Goal: Task Accomplishment & Management: Complete application form

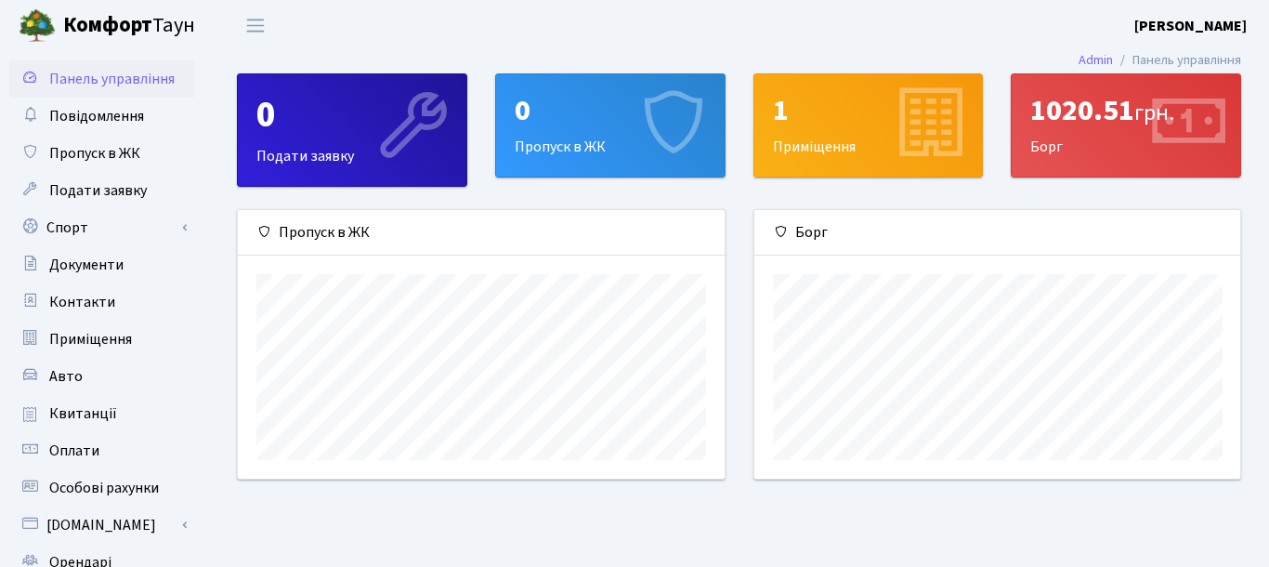
scroll to position [269, 487]
click at [95, 153] on span "Пропуск в ЖК" at bounding box center [94, 153] width 91 height 20
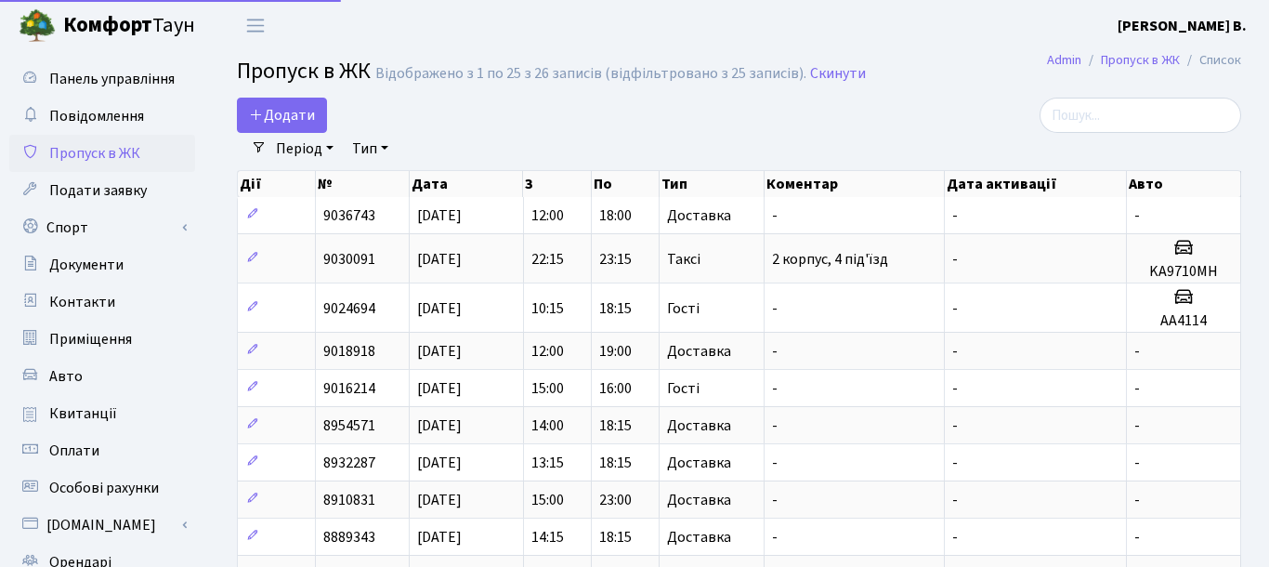
select select "25"
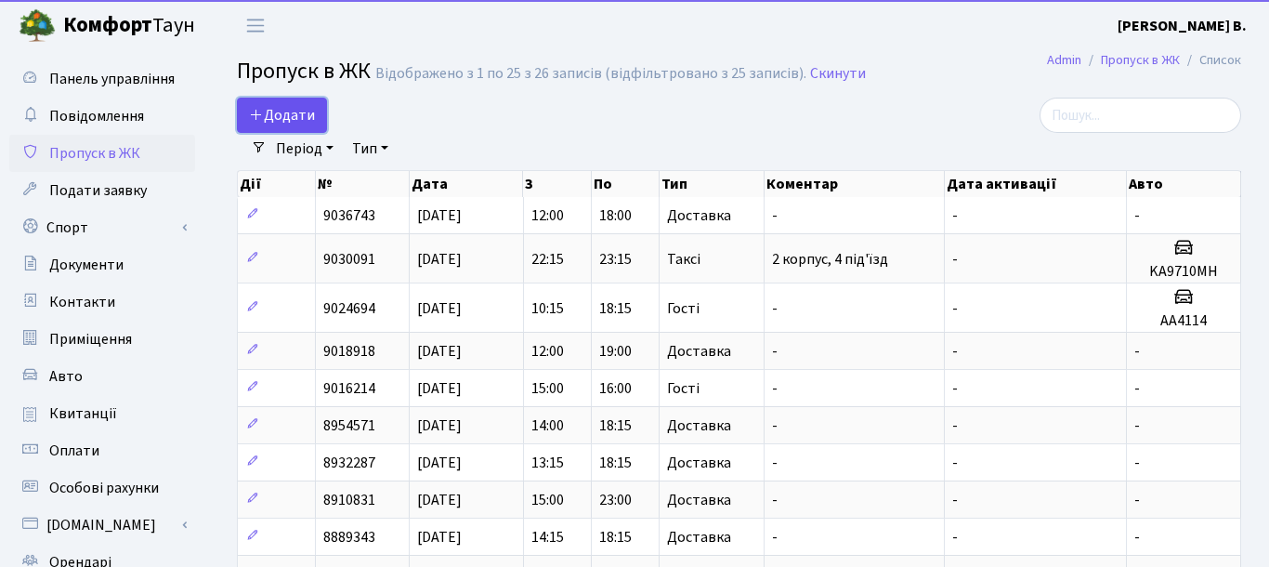
click at [271, 116] on span "Додати" at bounding box center [282, 115] width 66 height 20
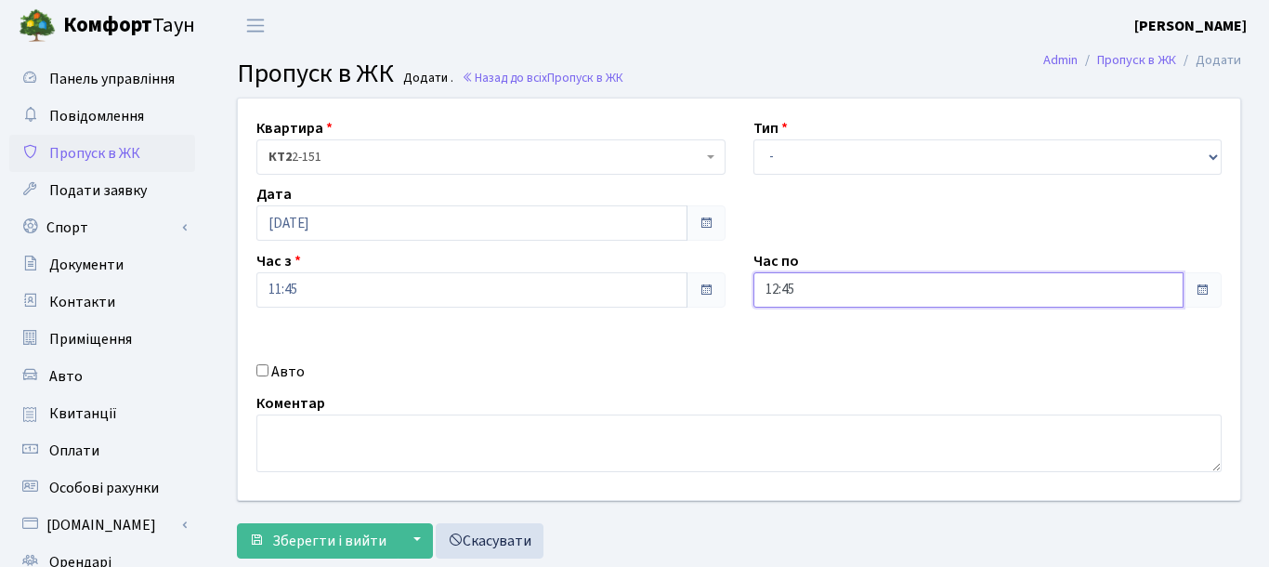
click at [1146, 293] on input "12:45" at bounding box center [968, 289] width 431 height 35
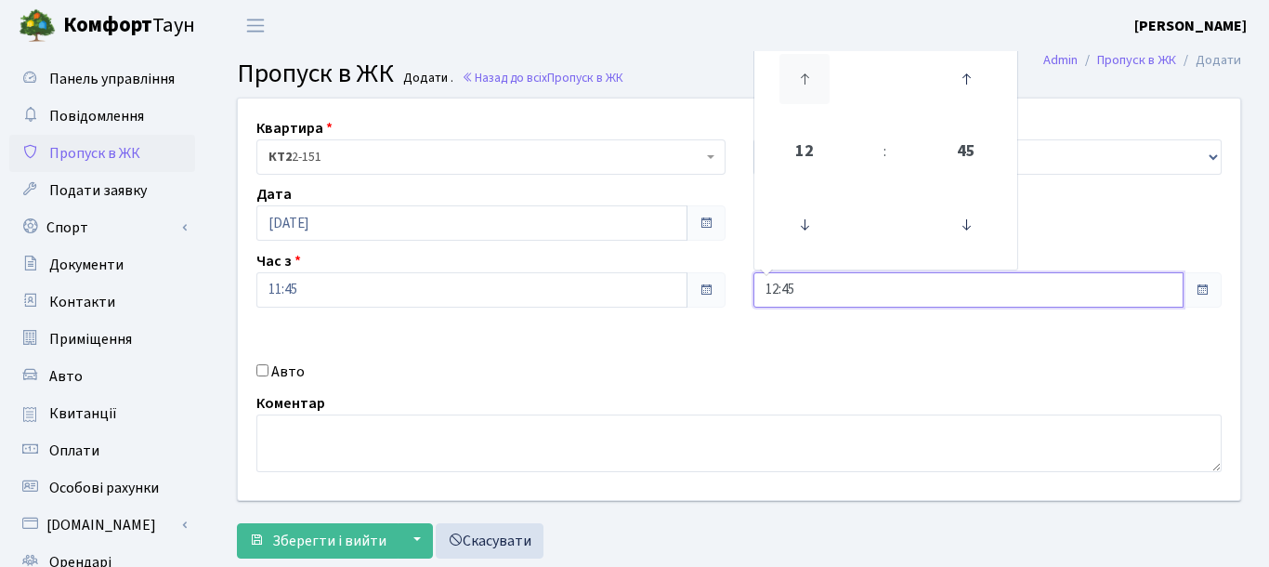
click at [800, 78] on icon at bounding box center [804, 79] width 50 height 50
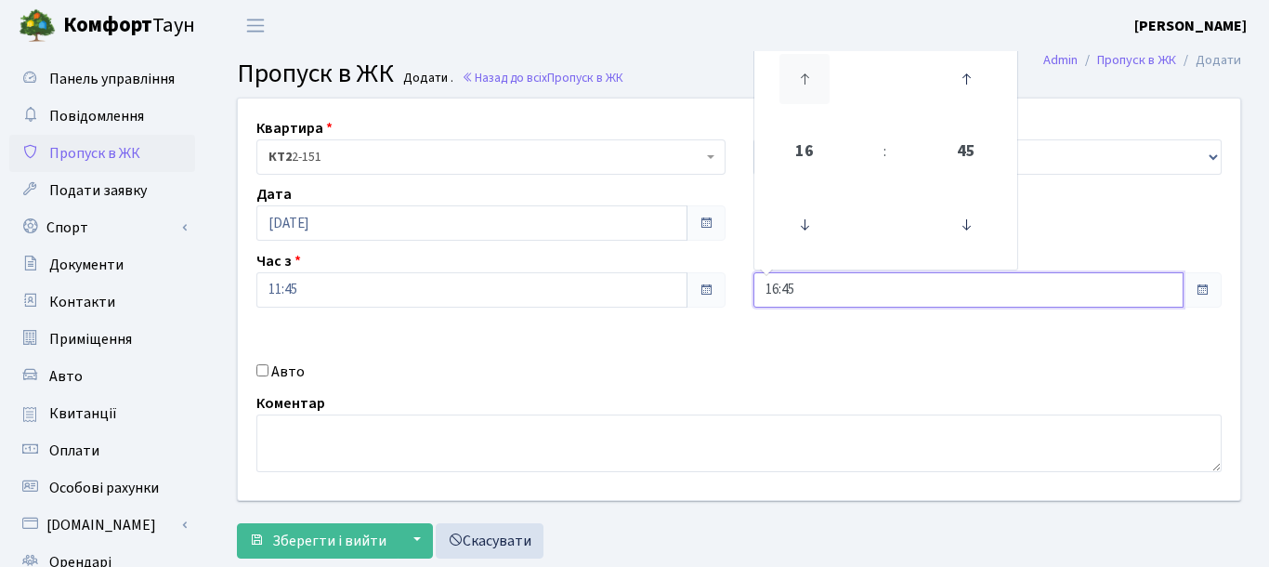
type input "17:45"
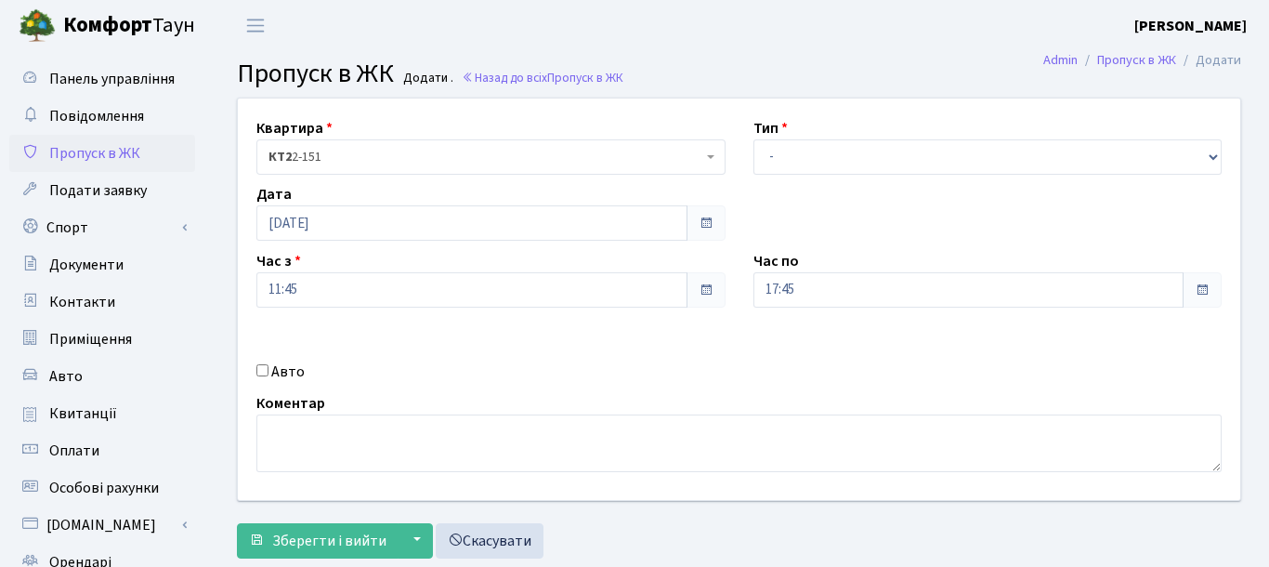
click at [940, 357] on div "Квартира <b>КТ2</b>&nbsp;&nbsp;&nbsp;2-151 КТ2 2-151 Тип - Доставка Таксі Гості…" at bounding box center [739, 298] width 1030 height 401
click at [753, 139] on select "- Доставка Таксі Гості Сервіс" at bounding box center [987, 156] width 469 height 35
select select "1"
click option "Доставка" at bounding box center [0, 0] width 0 height 0
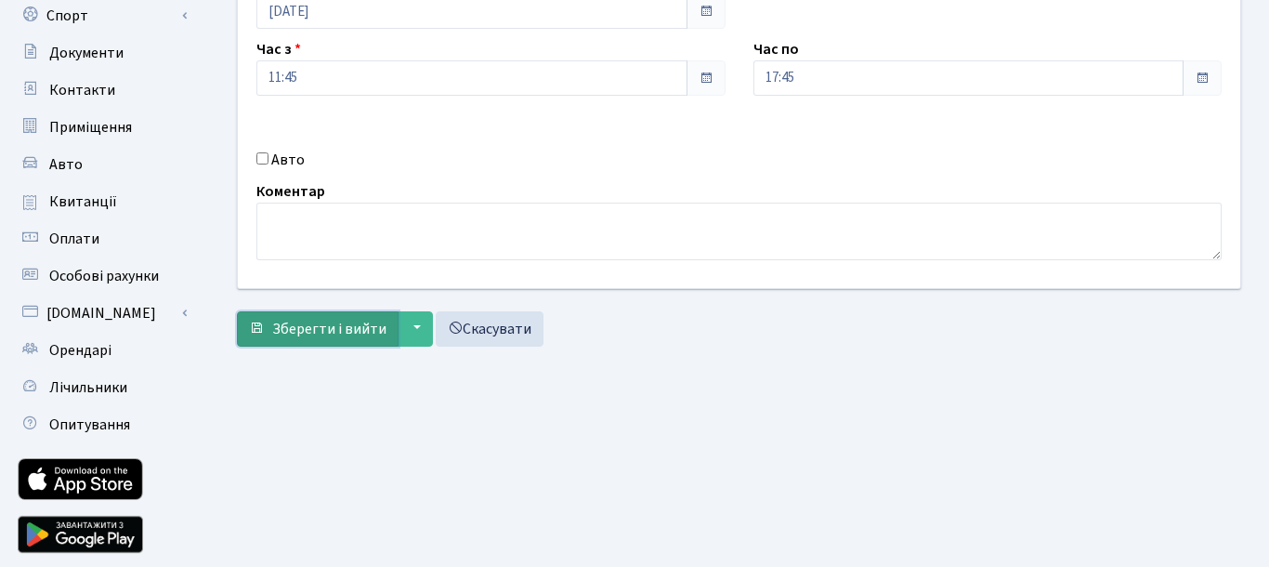
click at [332, 331] on span "Зберегти і вийти" at bounding box center [329, 329] width 114 height 20
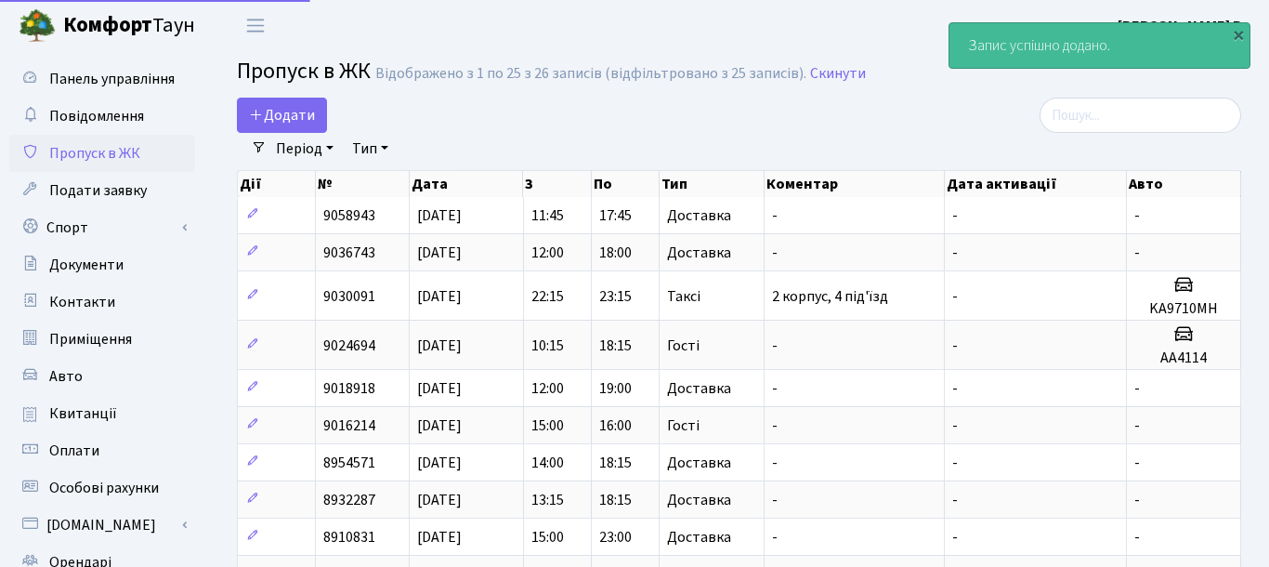
select select "25"
